Goal: Task Accomplishment & Management: Use online tool/utility

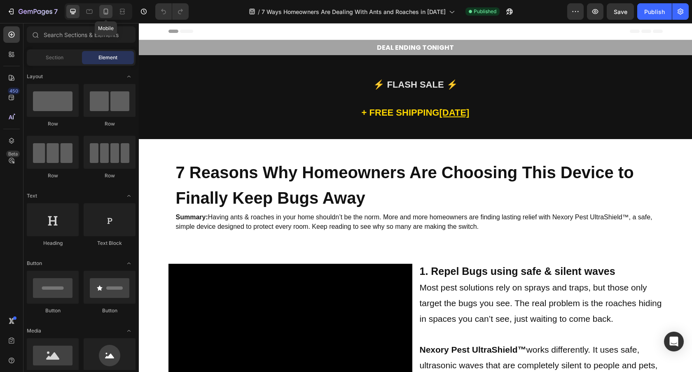
click at [108, 10] on icon at bounding box center [106, 11] width 8 height 8
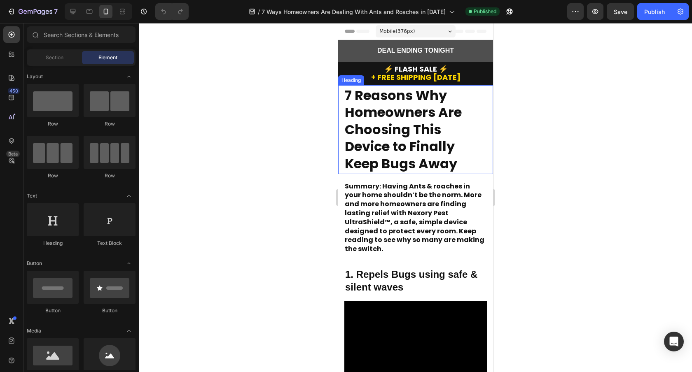
click at [407, 145] on strong "7 Reasons Why Homeowners Are Choosing This Device to Finally Keep Bugs Away" at bounding box center [402, 129] width 117 height 87
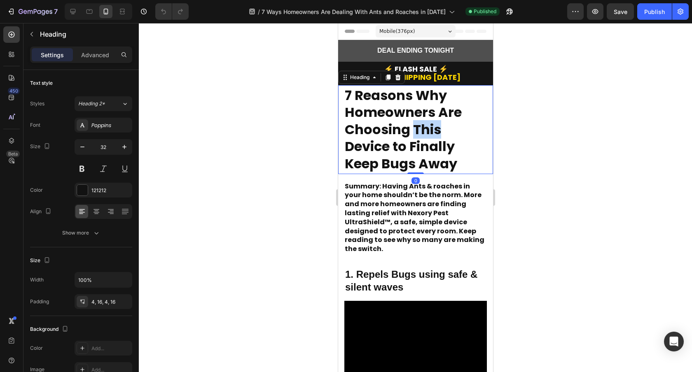
click at [427, 133] on strong "7 Reasons Why Homeowners Are Choosing This Device to Finally Keep Bugs Away" at bounding box center [402, 129] width 117 height 87
click at [449, 146] on strong "7 Reasons Why Homeowners Are Choosing This Device to Finally Keep Bugs Away" at bounding box center [402, 129] width 117 height 87
click at [409, 157] on strong "7 Reasons Why Homeowners Are Choosing This Device to Finally Keep Bugs Away" at bounding box center [402, 129] width 117 height 87
click at [436, 147] on strong "7 Reasons Why Homeowners Are Choosing This Device to Finally Keep Bugs Away" at bounding box center [402, 129] width 117 height 87
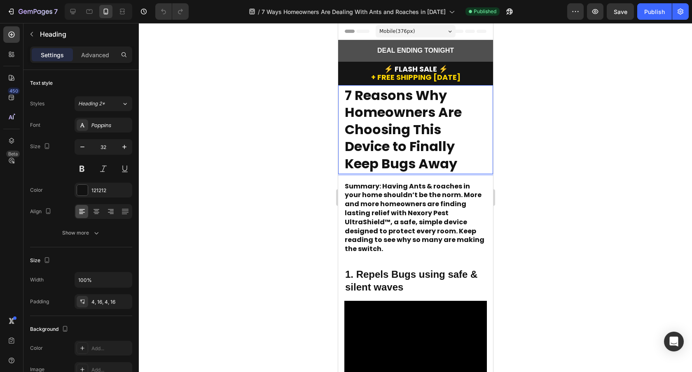
click at [456, 160] on strong "7 Reasons Why Homeowners Are Choosing This Device to Finally Keep Bugs Away" at bounding box center [402, 129] width 117 height 87
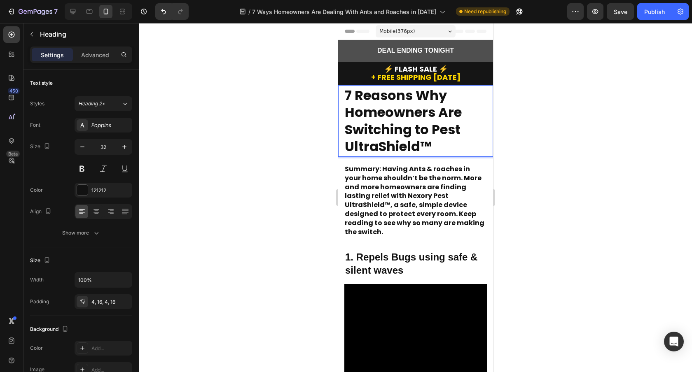
click at [409, 141] on strong "7 Reasons Why Homeowners Are Switching to Pest UltraShield™" at bounding box center [402, 121] width 117 height 70
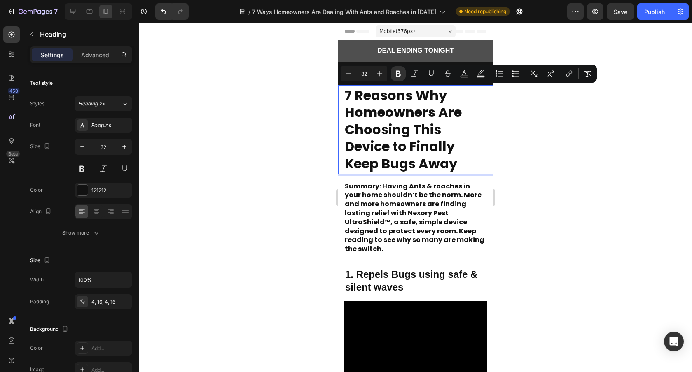
click at [452, 157] on strong "7 Reasons Why Homeowners Are Choosing This Device to Finally Keep Bugs Away" at bounding box center [402, 129] width 117 height 87
click at [207, 61] on div at bounding box center [415, 197] width 553 height 349
